Goal: Check status: Check status

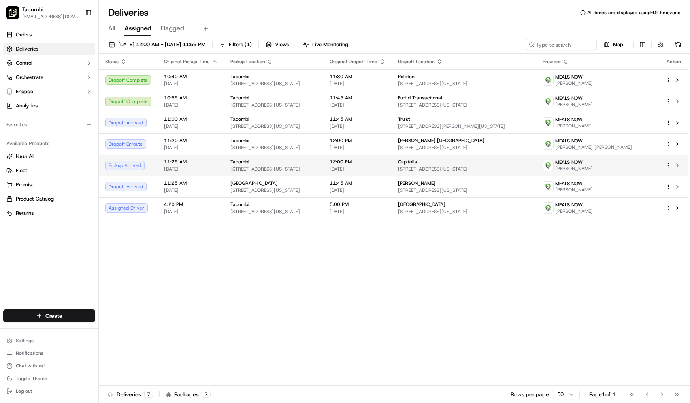
click at [317, 169] on span "[STREET_ADDRESS][US_STATE]" at bounding box center [273, 169] width 86 height 6
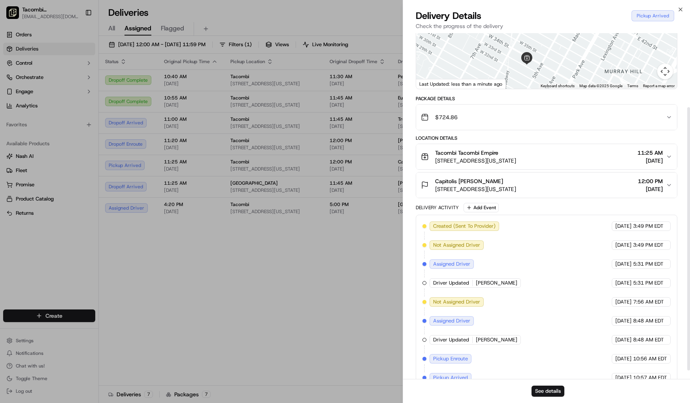
scroll to position [108, 0]
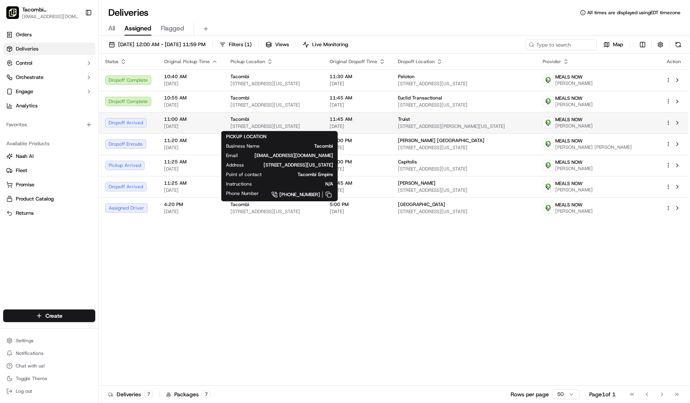
click at [317, 125] on span "[STREET_ADDRESS][US_STATE]" at bounding box center [273, 126] width 86 height 6
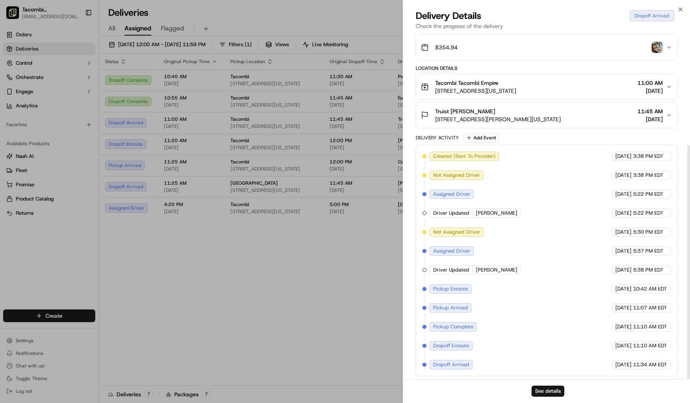
scroll to position [165, 0]
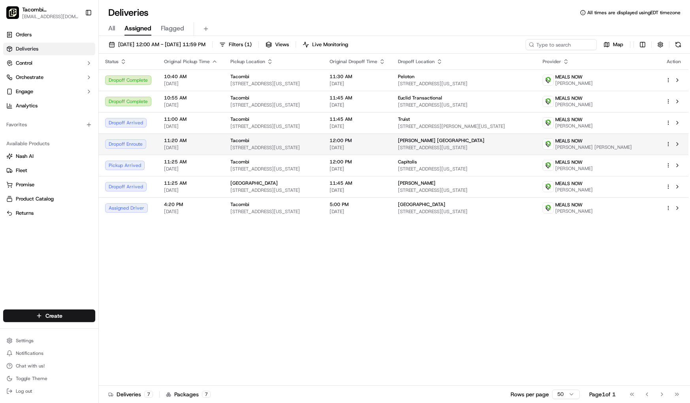
click at [317, 146] on span "[STREET_ADDRESS][US_STATE]" at bounding box center [273, 148] width 86 height 6
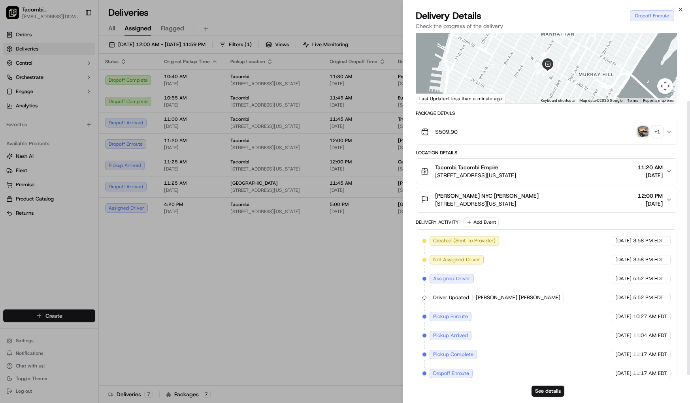
scroll to position [89, 0]
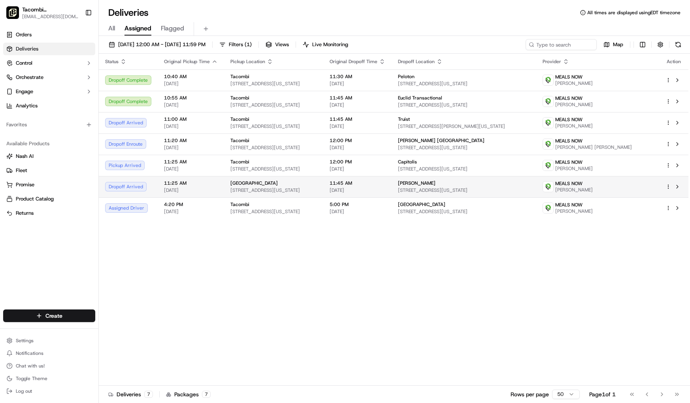
click at [385, 187] on div "11:45 AM 09/17/2025" at bounding box center [357, 186] width 56 height 13
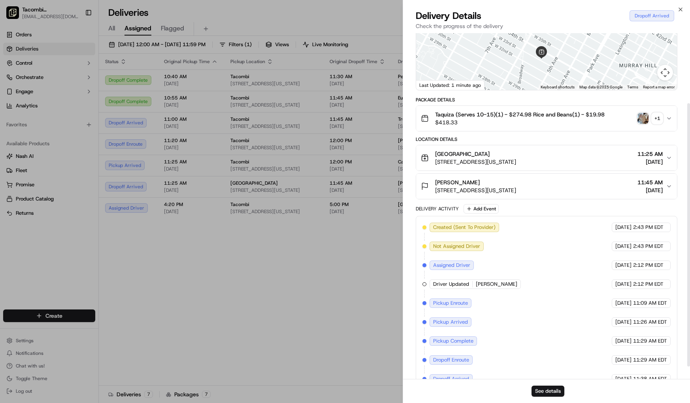
scroll to position [108, 0]
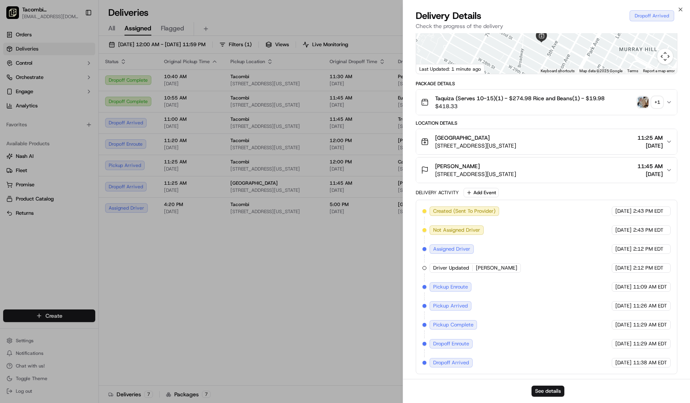
click at [669, 106] on button "Taquiza (Serves 10-15)(1) - $274.98 Rice and Beans(1) - $19.98 $418.33 + 1" at bounding box center [546, 102] width 261 height 25
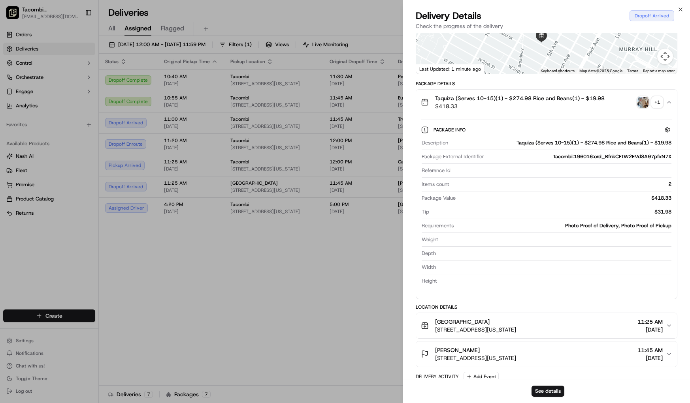
click at [643, 103] on img "button" at bounding box center [642, 102] width 11 height 11
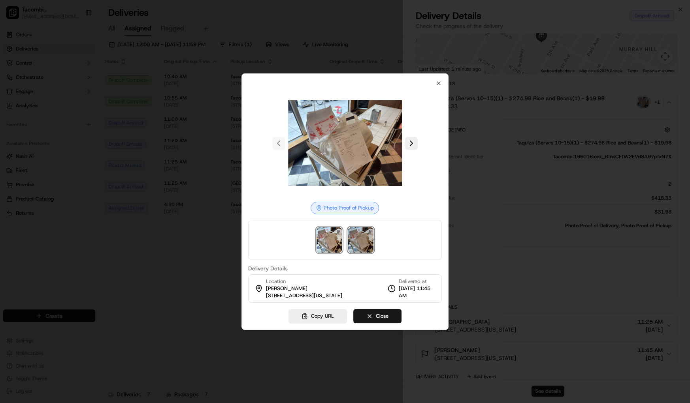
click at [355, 248] on img at bounding box center [360, 239] width 25 height 25
click at [440, 84] on icon "button" at bounding box center [438, 83] width 6 height 6
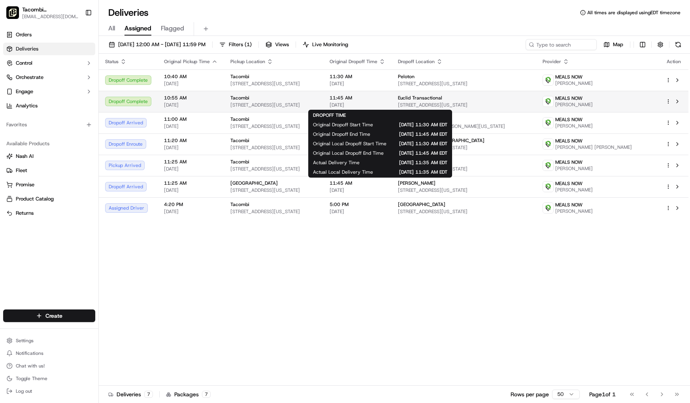
click at [385, 101] on span "11:45 AM" at bounding box center [357, 98] width 56 height 6
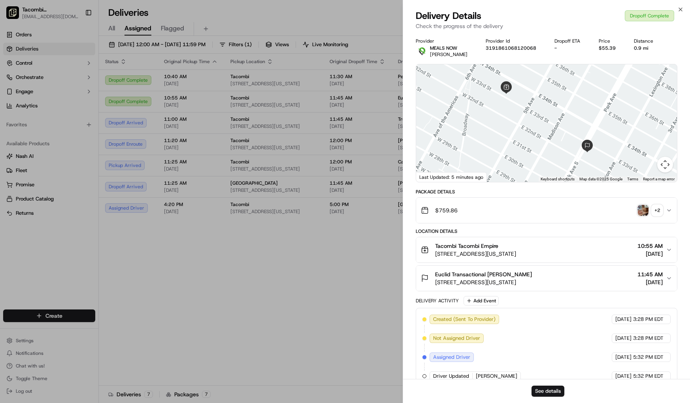
click at [657, 215] on div "+ 2" at bounding box center [656, 210] width 11 height 11
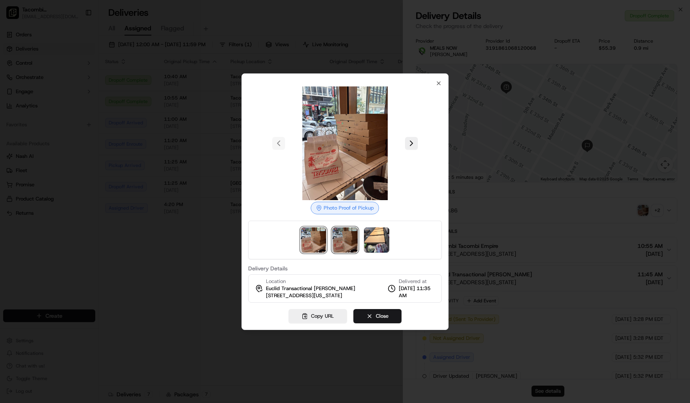
click at [345, 250] on img at bounding box center [344, 239] width 25 height 25
click at [365, 245] on img at bounding box center [376, 239] width 25 height 25
click at [155, 257] on div at bounding box center [345, 201] width 690 height 403
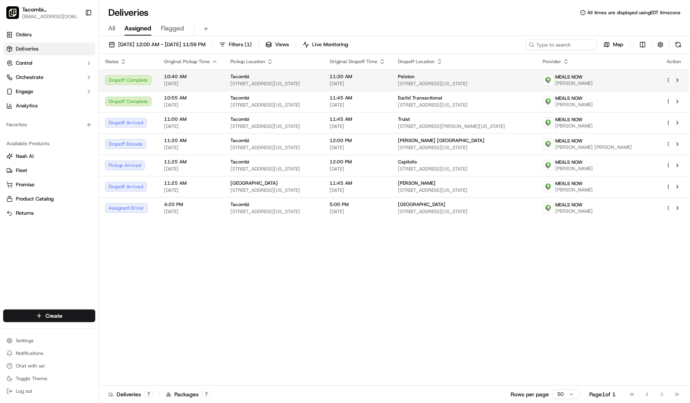
drag, startPoint x: 331, startPoint y: 92, endPoint x: 329, endPoint y: 84, distance: 9.0
click at [317, 82] on span "[STREET_ADDRESS][US_STATE]" at bounding box center [273, 84] width 86 height 6
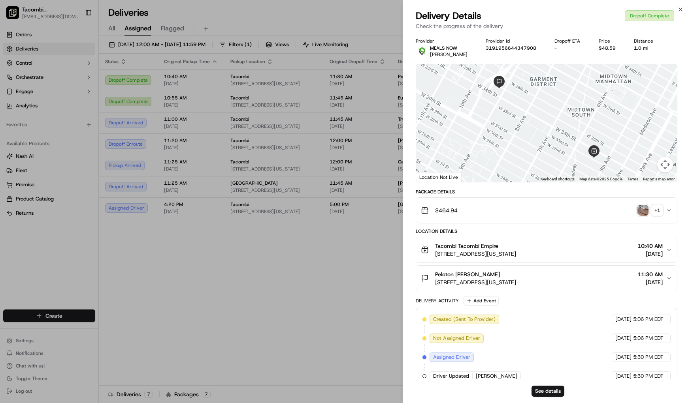
click at [657, 212] on div "+ 1" at bounding box center [656, 210] width 11 height 11
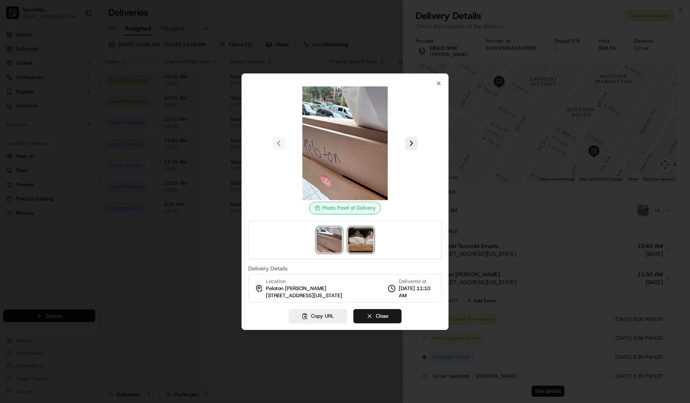
click at [364, 245] on img at bounding box center [360, 239] width 25 height 25
click at [172, 262] on div at bounding box center [345, 201] width 690 height 403
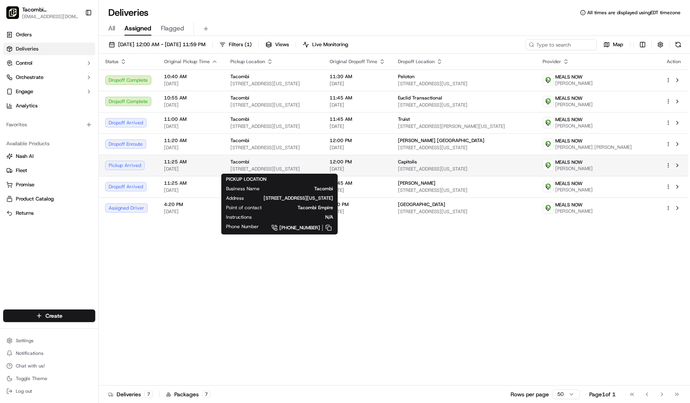
click at [317, 169] on span "[STREET_ADDRESS][US_STATE]" at bounding box center [273, 169] width 86 height 6
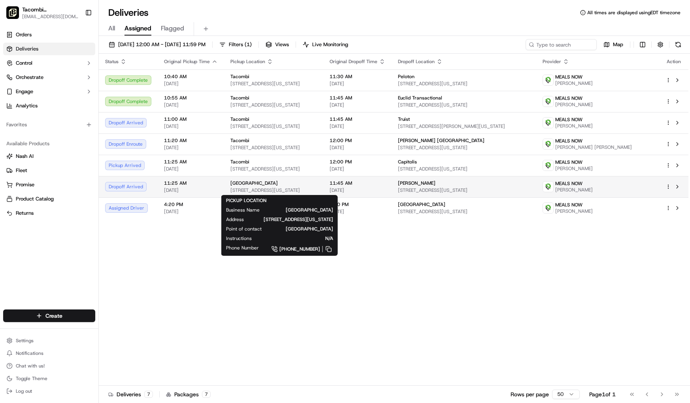
click at [316, 190] on span "[STREET_ADDRESS][US_STATE]" at bounding box center [273, 190] width 86 height 6
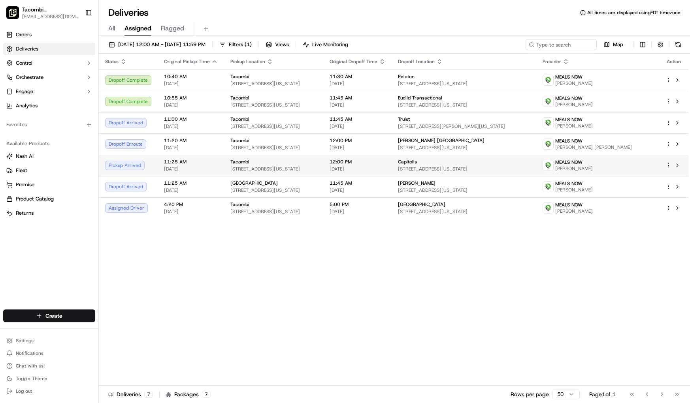
click at [464, 167] on span "[STREET_ADDRESS][US_STATE]" at bounding box center [464, 169] width 132 height 6
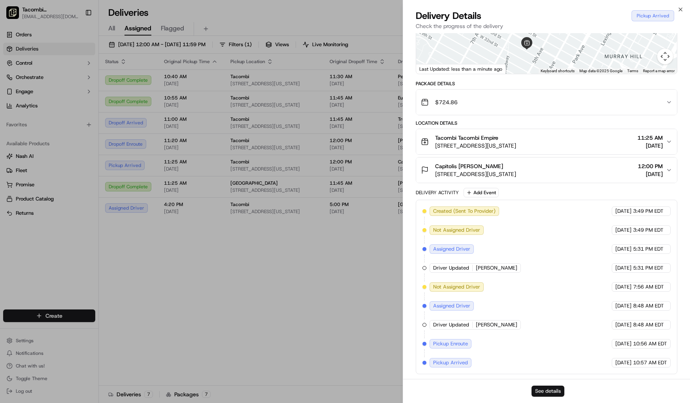
click at [547, 396] on button "See details" at bounding box center [547, 391] width 33 height 11
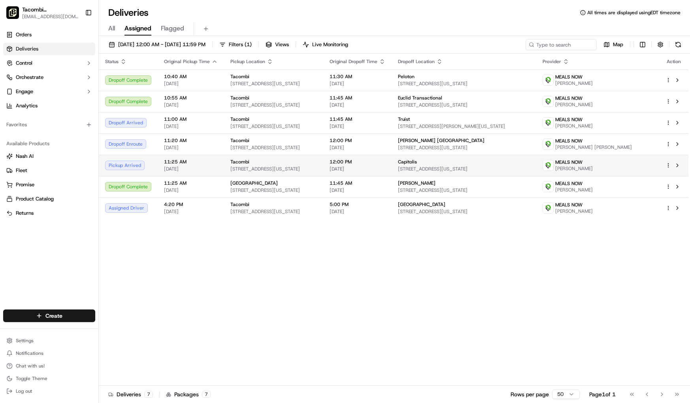
click at [667, 166] on html "Tacombi Empire State Building empire@tacombi.com Toggle Sidebar Orders Deliveri…" at bounding box center [345, 201] width 690 height 403
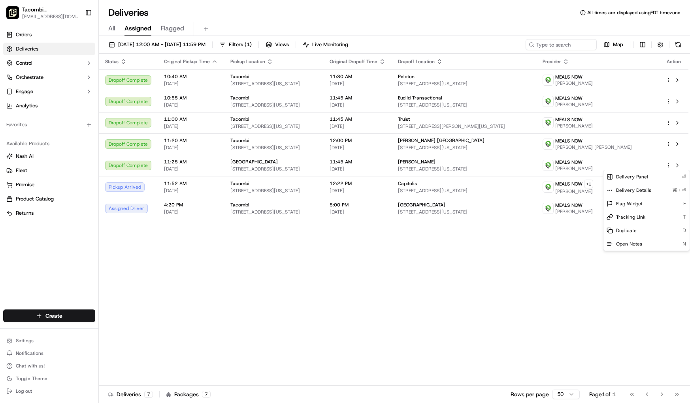
click at [254, 218] on html "Tacombi Empire State Building empire@tacombi.com Toggle Sidebar Orders Deliveri…" at bounding box center [345, 201] width 690 height 403
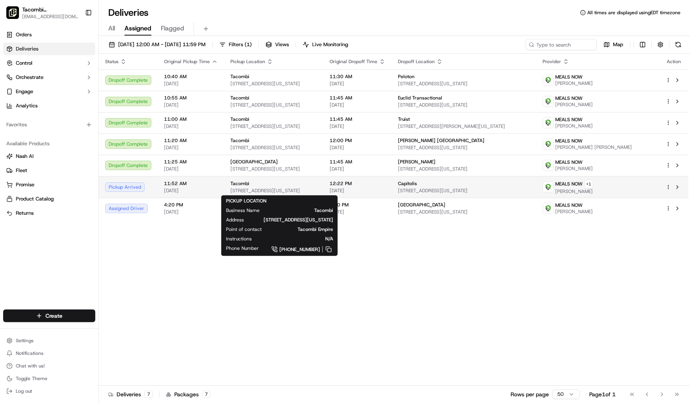
click at [317, 185] on div "Tacombi" at bounding box center [273, 183] width 86 height 6
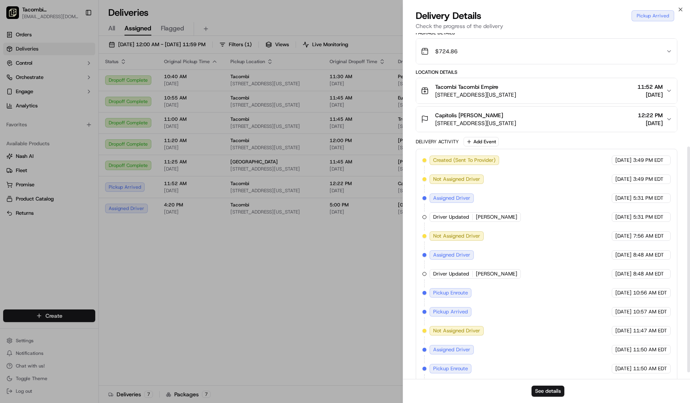
scroll to position [184, 0]
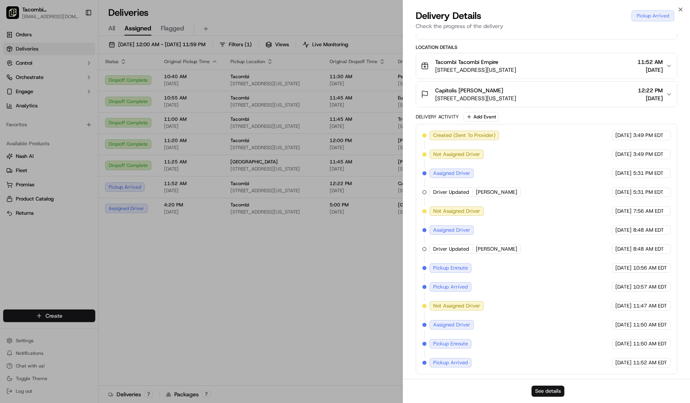
click at [545, 393] on button "See details" at bounding box center [547, 391] width 33 height 11
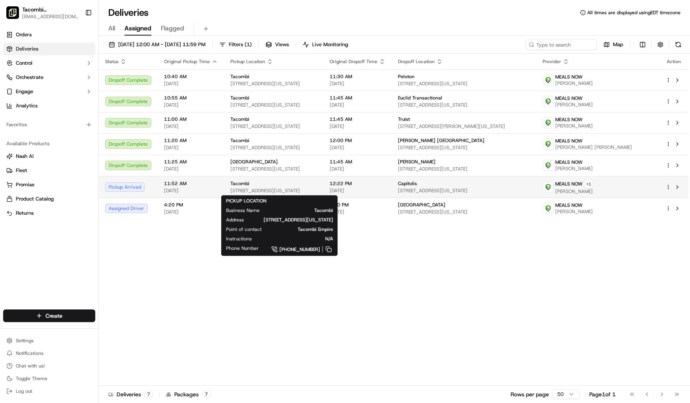
click at [309, 186] on div "Tacombi 23 W 33rd St, New York, NY 10001, USA" at bounding box center [273, 186] width 86 height 13
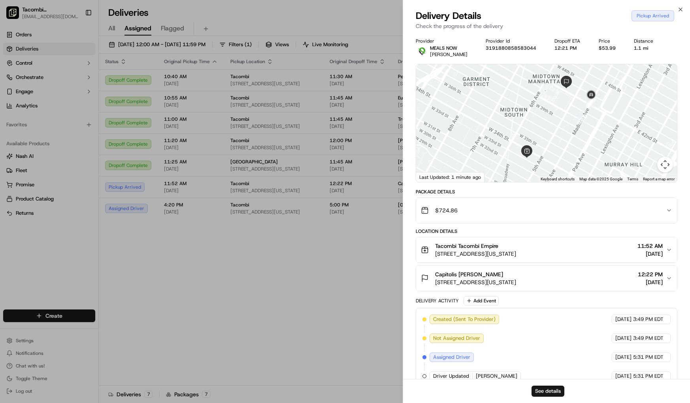
click at [543, 210] on div "$724.86" at bounding box center [543, 211] width 245 height 16
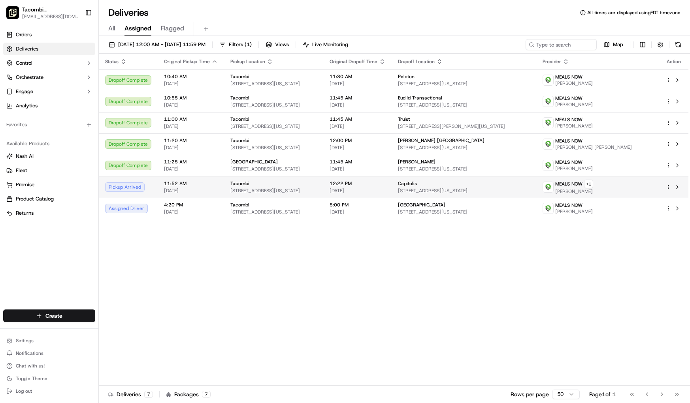
click at [281, 192] on span "[STREET_ADDRESS][US_STATE]" at bounding box center [273, 191] width 86 height 6
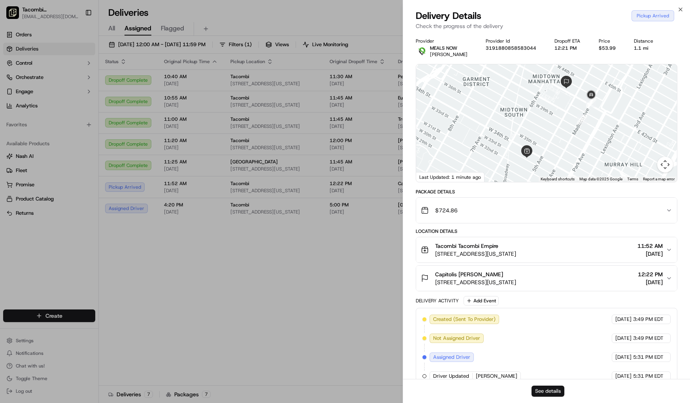
click at [544, 393] on button "See details" at bounding box center [547, 391] width 33 height 11
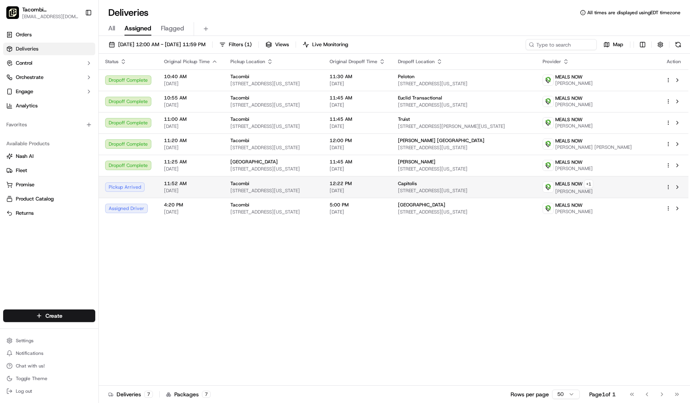
click at [363, 192] on span "[DATE]" at bounding box center [357, 191] width 56 height 6
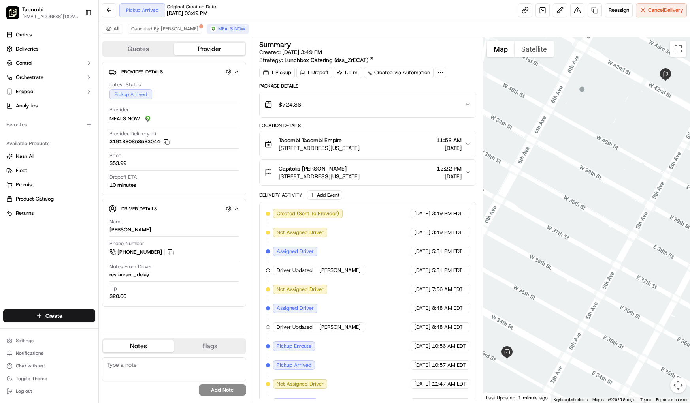
scroll to position [73, 0]
